Goal: Check status

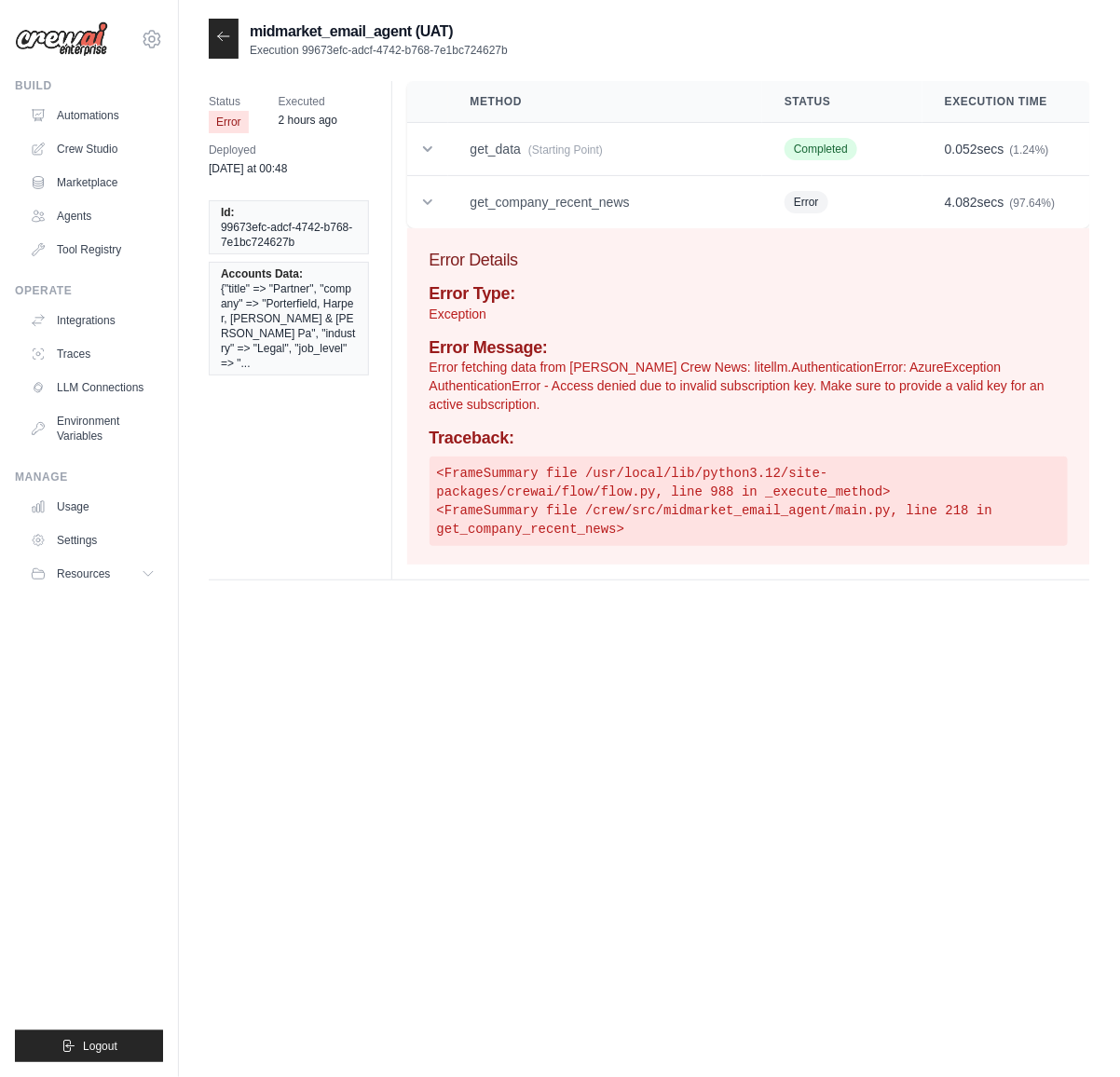
click at [222, 37] on icon at bounding box center [224, 36] width 15 height 15
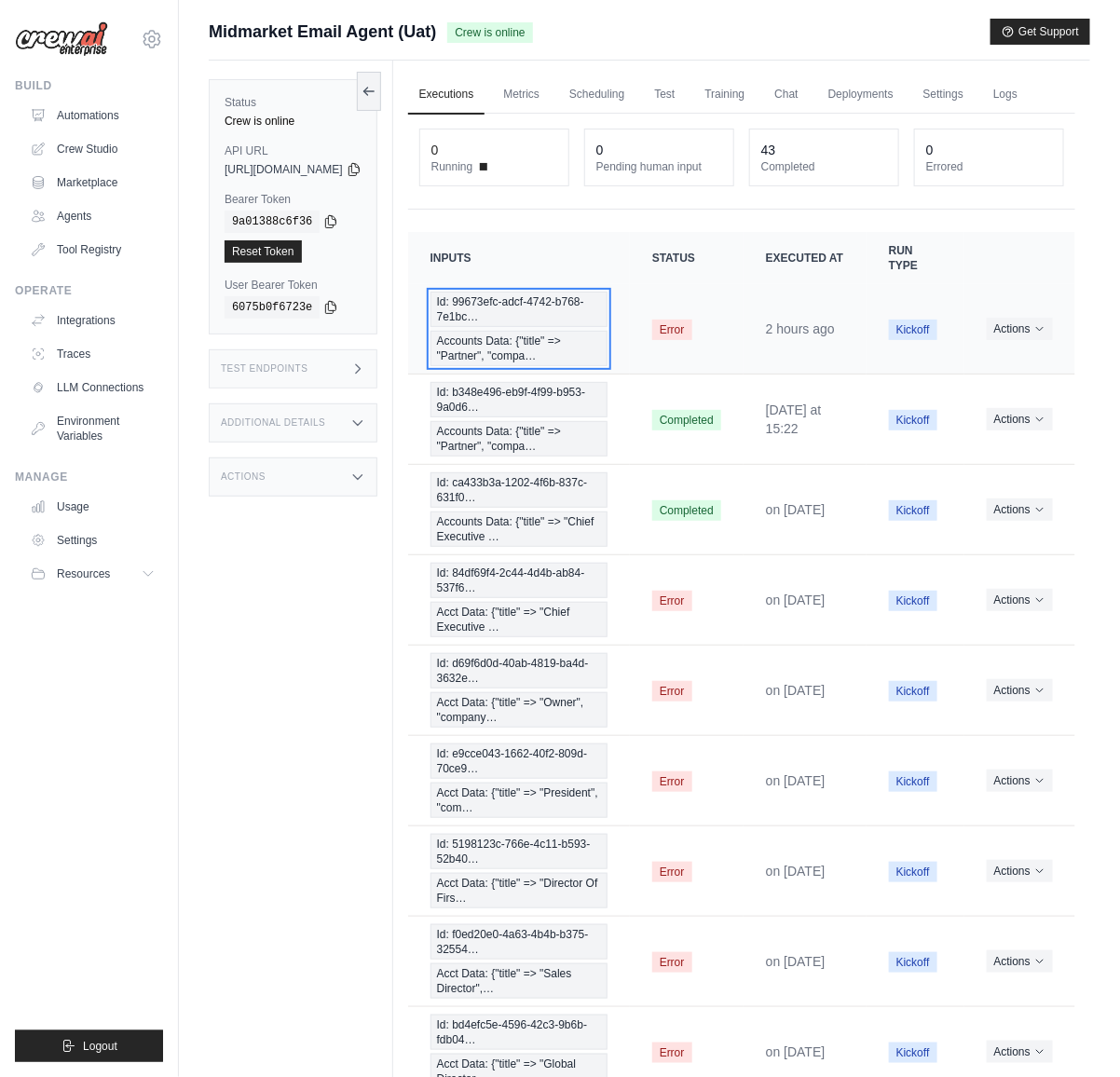
click at [558, 327] on span "Id: 99673efc-adcf-4742-b768-7e1bc…" at bounding box center [518, 309] width 177 height 35
click at [551, 92] on link "Metrics" at bounding box center [520, 95] width 58 height 39
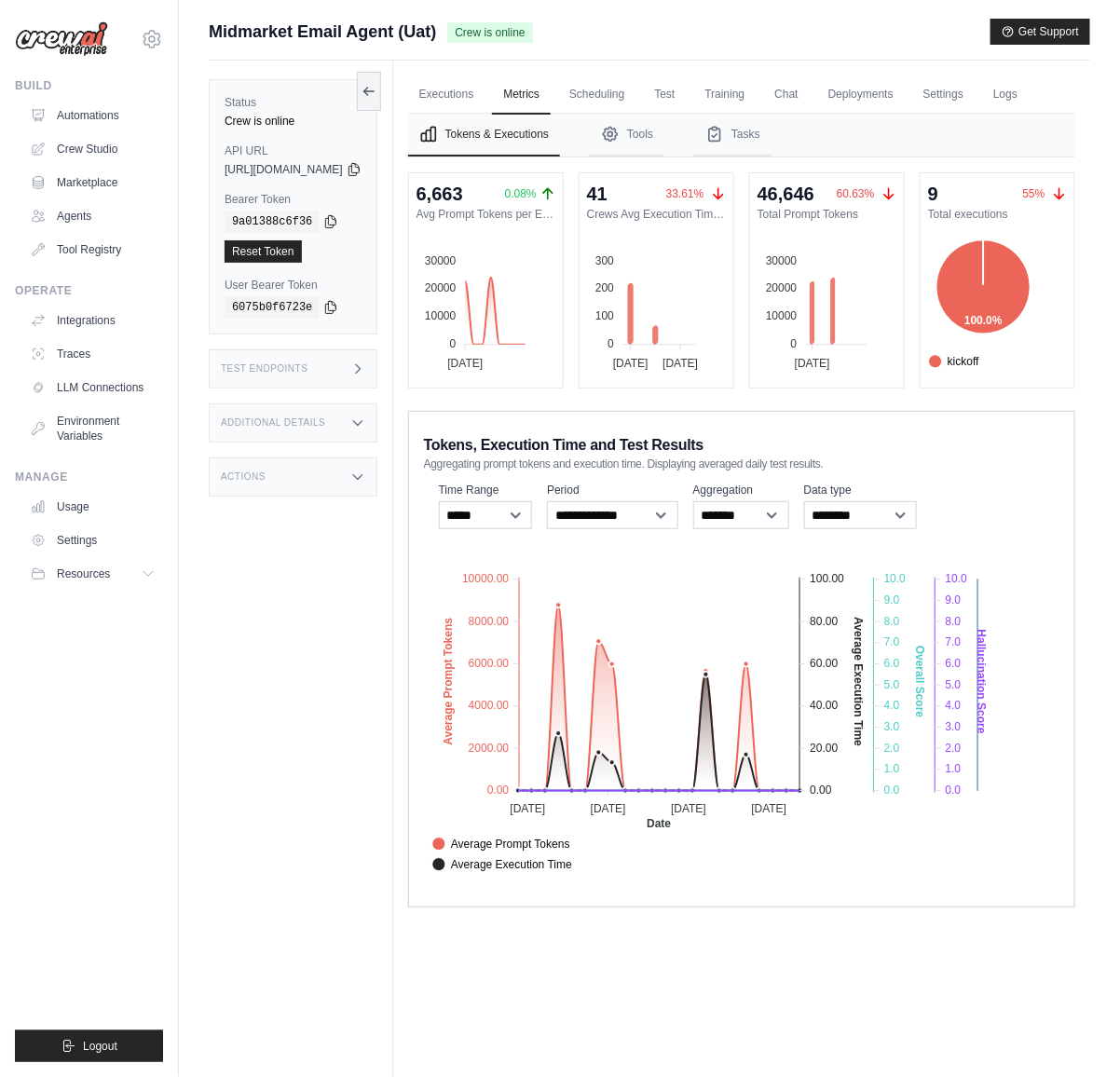
click at [987, 702] on text "Hallucination Score" at bounding box center [981, 681] width 13 height 104
click at [987, 703] on text "Hallucination Score" at bounding box center [981, 681] width 13 height 104
drag, startPoint x: 1031, startPoint y: 703, endPoint x: 1048, endPoint y: 705, distance: 17.1
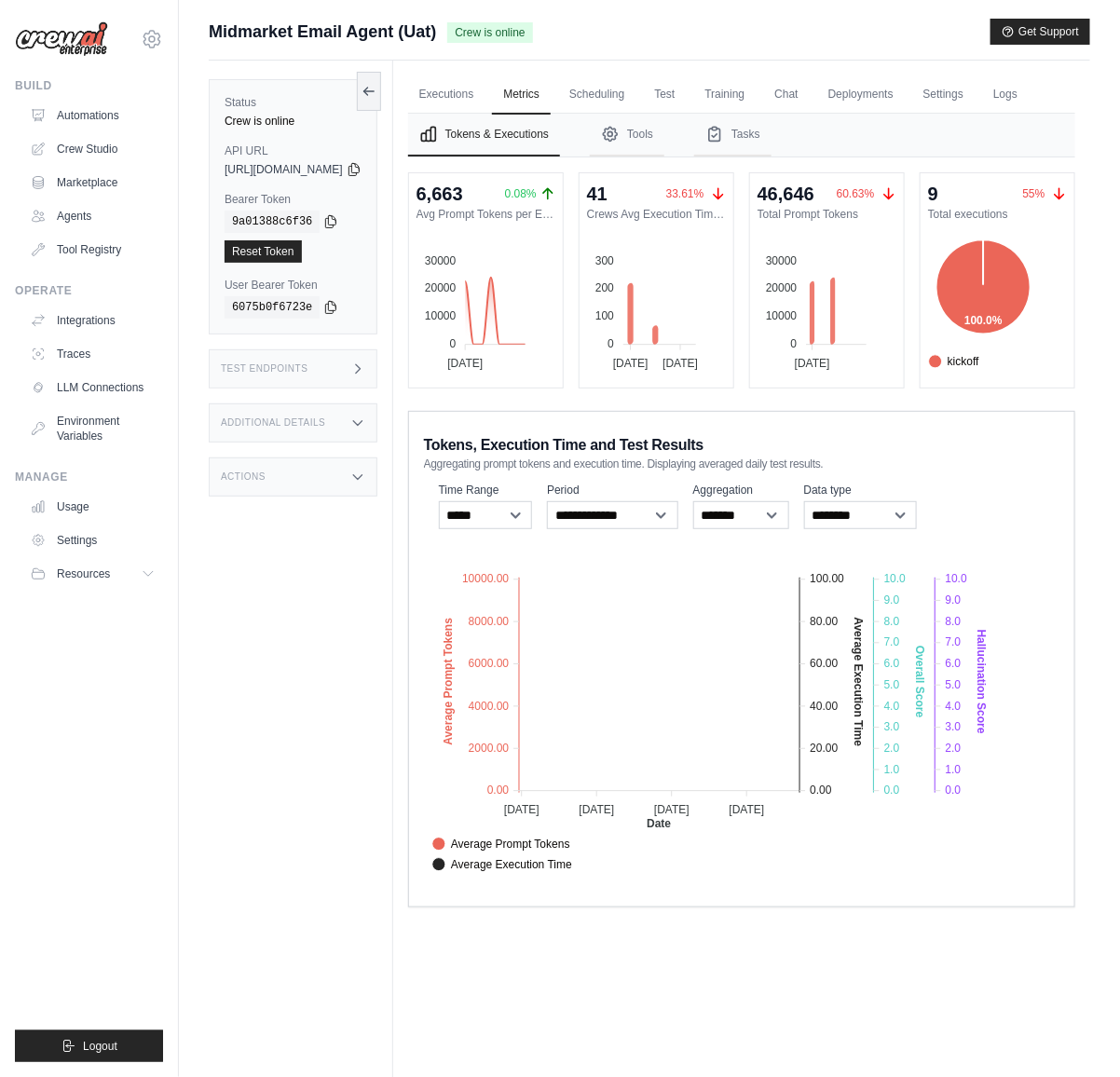
click at [993, 716] on foreignobject "Average Prompt Tokens Average Execution Time Score [MEDICAL_DATA] Score Crew Ve…" at bounding box center [716, 714] width 585 height 326
click at [985, 718] on foreignobject "Average Prompt Tokens Average Execution Time Score [MEDICAL_DATA] Score Crew Ve…" at bounding box center [716, 714] width 585 height 326
click at [982, 719] on foreignobject "Average Prompt Tokens Average Execution Time Score [MEDICAL_DATA] Score Crew Ve…" at bounding box center [716, 714] width 585 height 326
click at [926, 719] on text "Overall Score" at bounding box center [919, 683] width 13 height 73
click at [950, 725] on foreignobject "Average Prompt Tokens Average Execution Time Score [MEDICAL_DATA] Score Crew Ve…" at bounding box center [716, 714] width 585 height 326
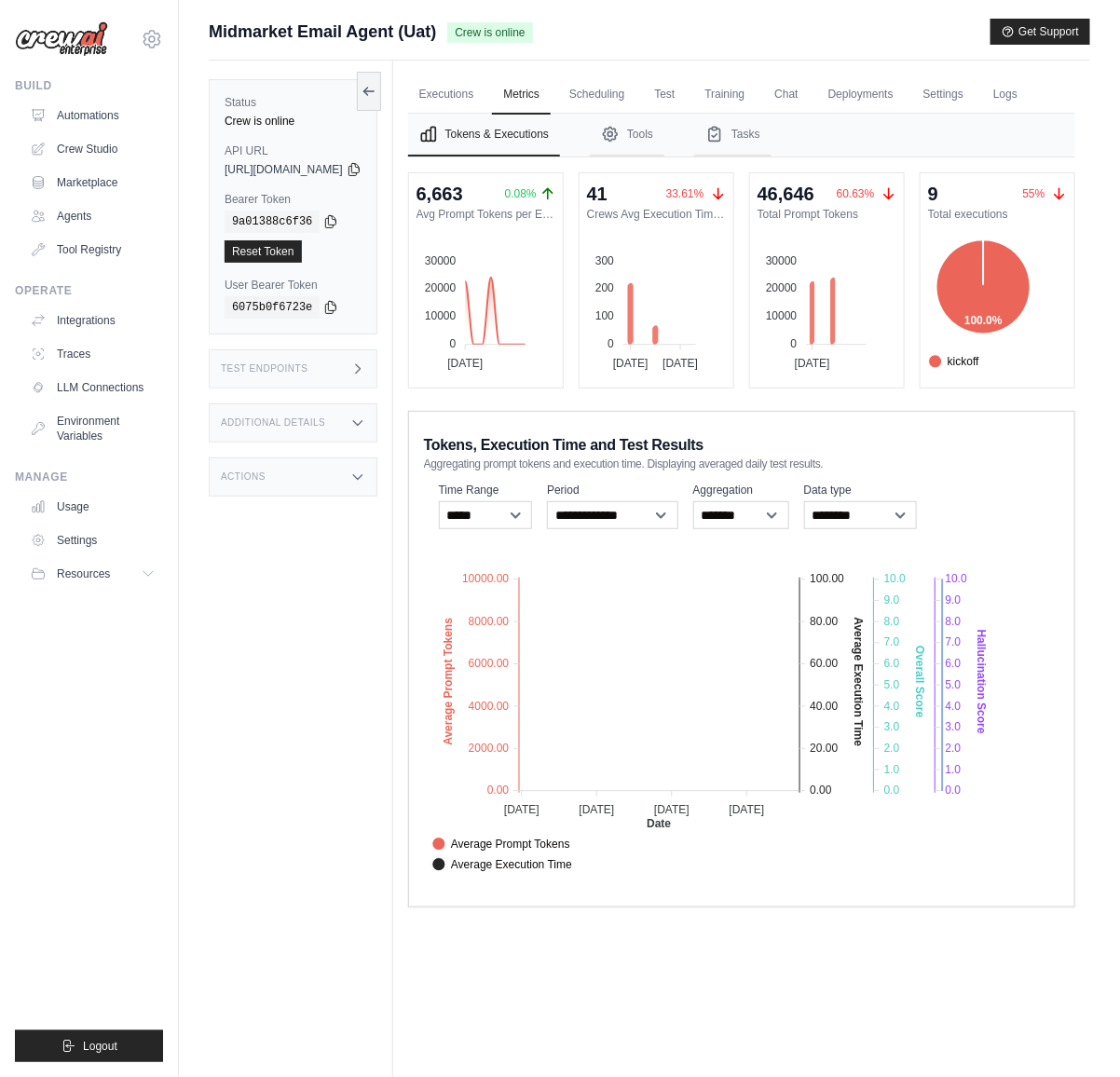
click at [950, 725] on foreignobject "Average Prompt Tokens Average Execution Time Score [MEDICAL_DATA] Score Crew Ve…" at bounding box center [716, 714] width 585 height 326
click at [865, 729] on text "Average Execution Time" at bounding box center [858, 682] width 13 height 129
